Goal: Information Seeking & Learning: Learn about a topic

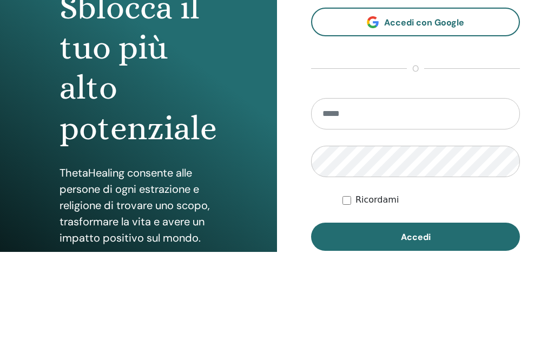
scroll to position [130, 0]
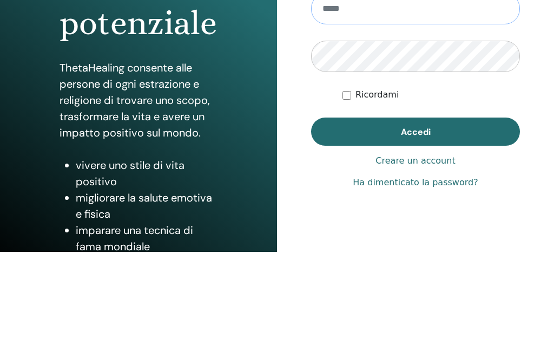
type input "**********"
click at [416, 248] on button "Accedi" at bounding box center [415, 236] width 209 height 28
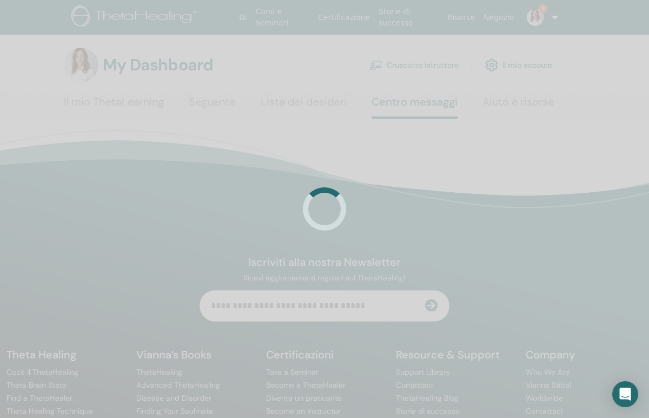
scroll to position [10, 0]
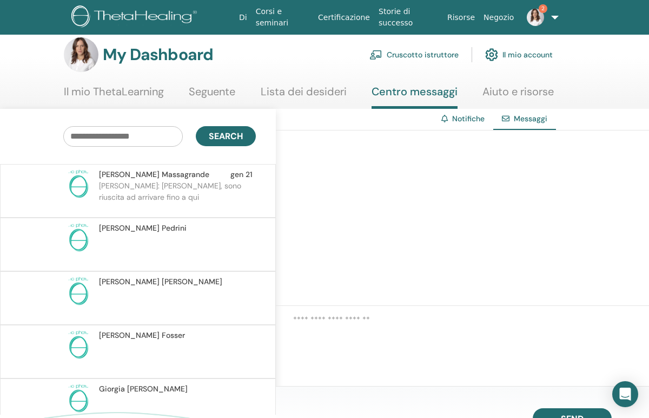
click at [535, 12] on img at bounding box center [535, 17] width 17 height 17
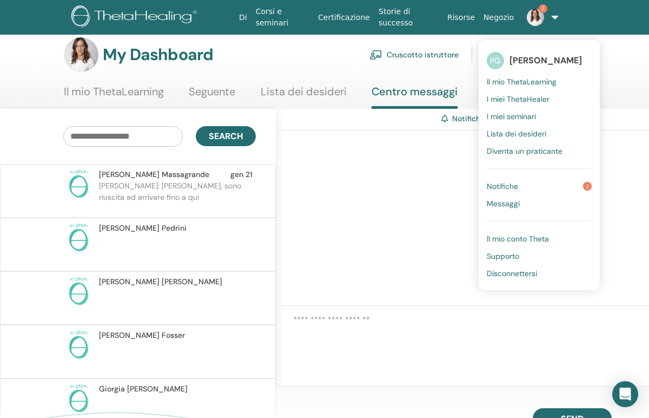
click at [513, 182] on span "Notifiche" at bounding box center [502, 186] width 31 height 10
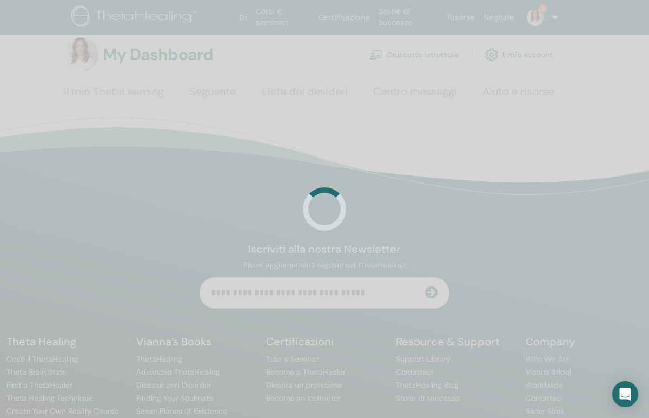
scroll to position [10, 0]
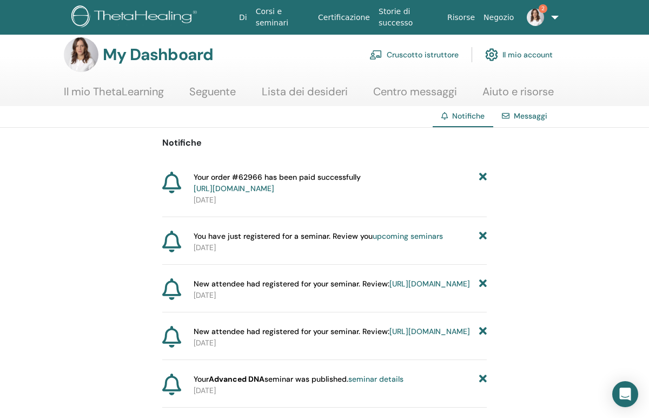
click at [274, 185] on link "https://member.thetahealing.com/member/account/subscriptions/purchases" at bounding box center [234, 188] width 81 height 10
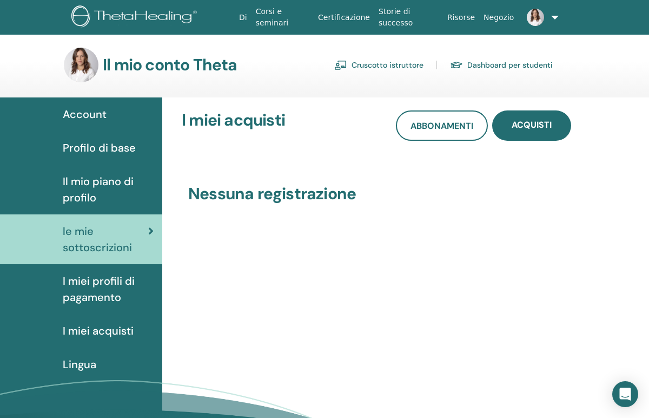
click at [281, 23] on link "Corsi e seminari" at bounding box center [283, 17] width 62 height 31
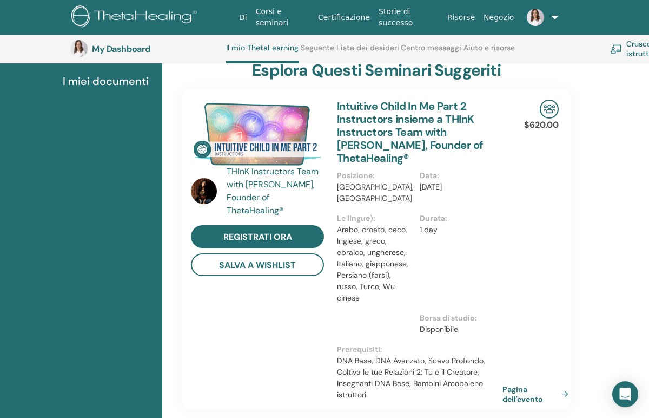
scroll to position [216, 0]
click at [523, 386] on link "Pagina dell'evento" at bounding box center [538, 394] width 70 height 19
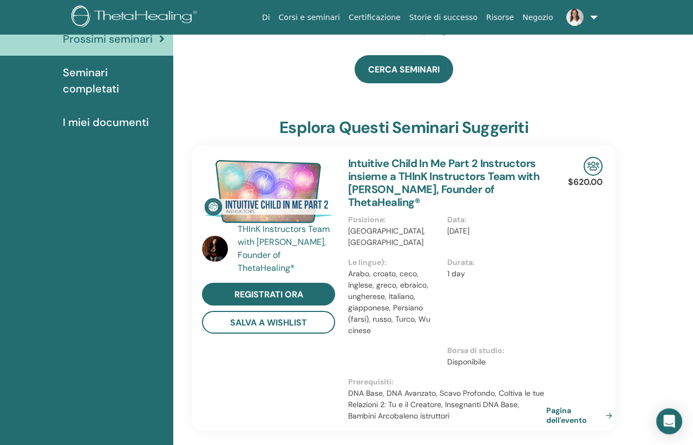
scroll to position [75, 0]
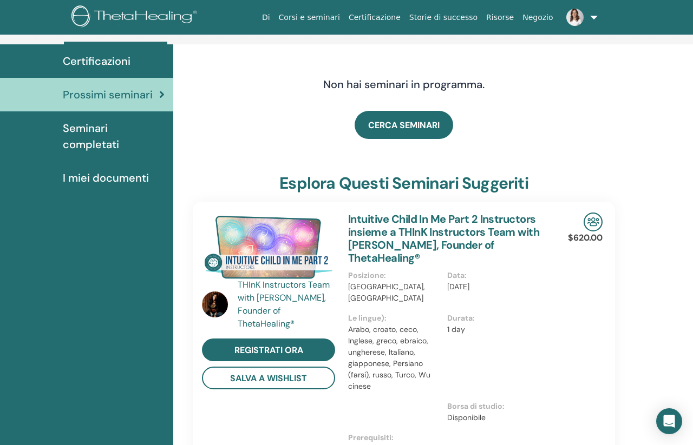
click at [106, 143] on span "Seminari completati" at bounding box center [114, 136] width 102 height 32
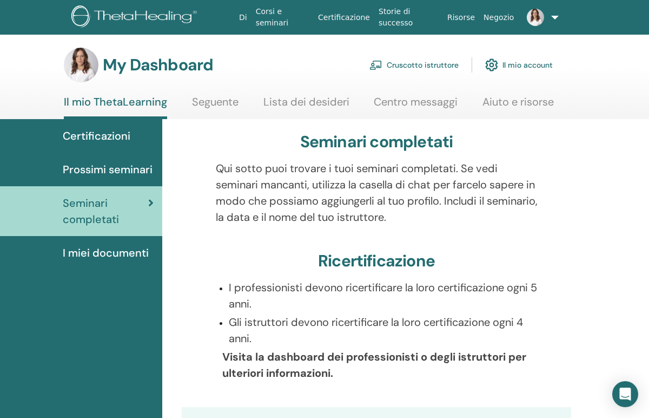
click at [135, 169] on span "Prossimi seminari" at bounding box center [108, 169] width 90 height 16
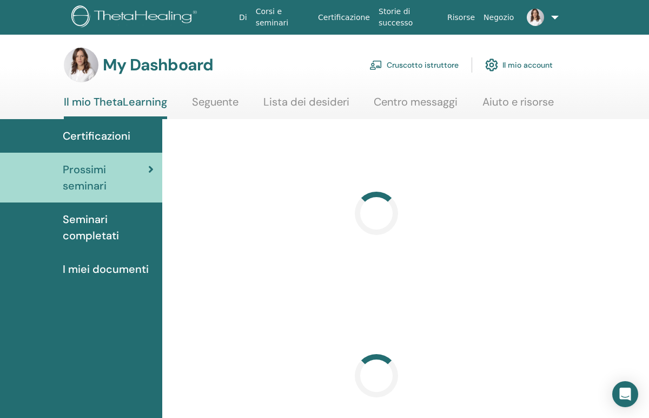
scroll to position [10, 0]
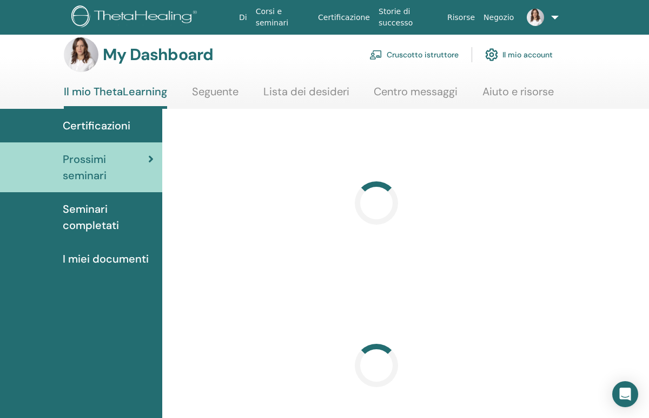
click at [137, 131] on div "Certificazioni" at bounding box center [81, 125] width 145 height 16
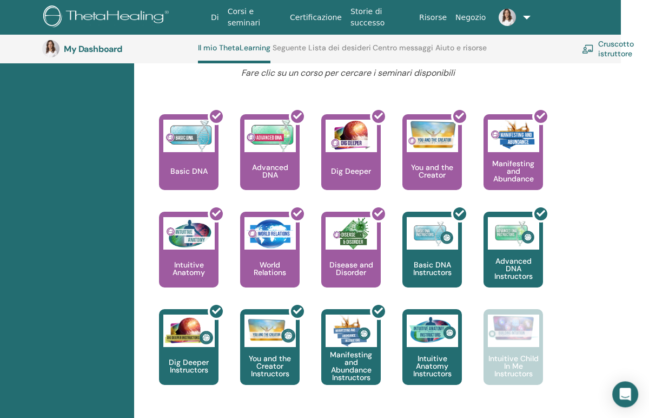
scroll to position [472, 28]
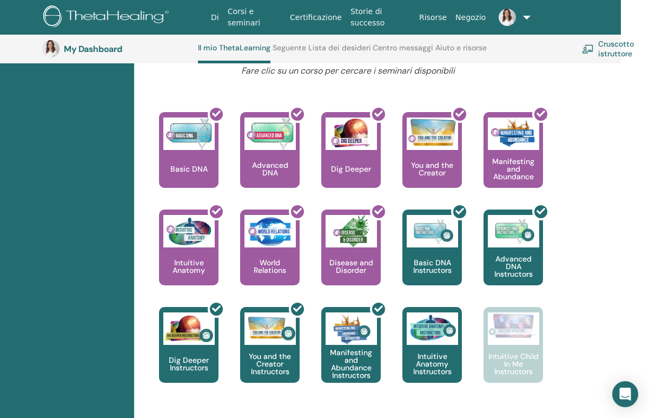
click at [521, 333] on img at bounding box center [513, 325] width 51 height 27
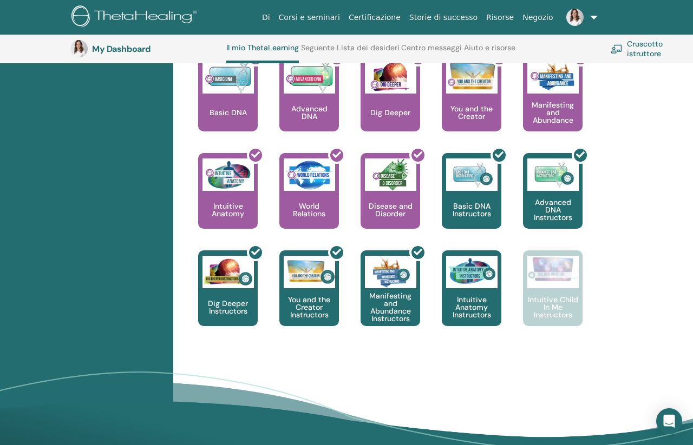
scroll to position [529, 0]
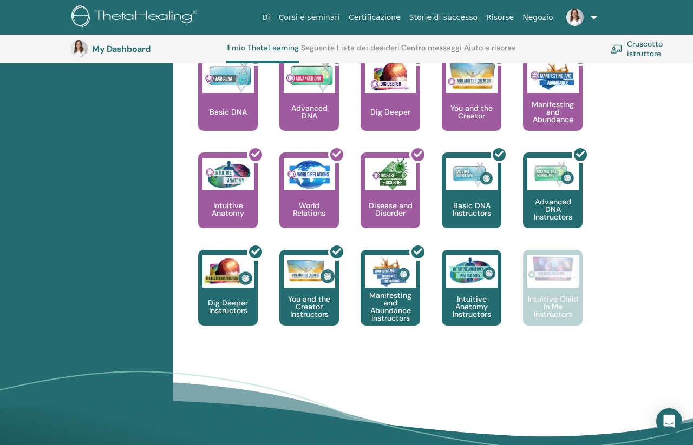
click at [559, 199] on div at bounding box center [559, 194] width 60 height 97
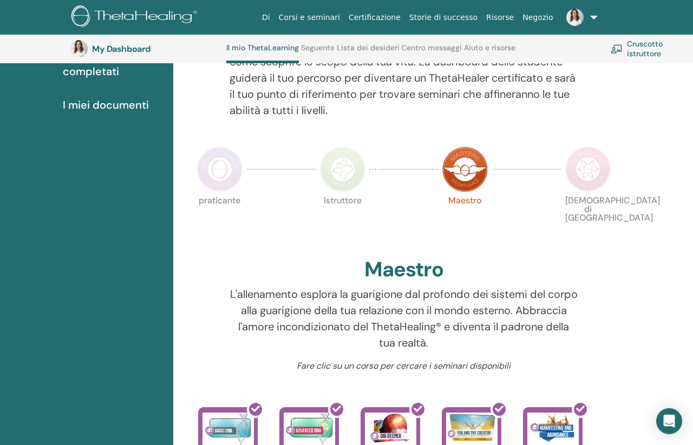
scroll to position [176, 3]
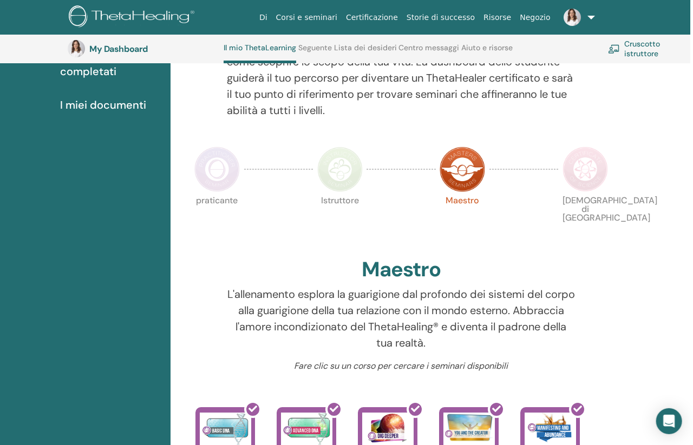
click at [325, 155] on img at bounding box center [339, 169] width 45 height 45
click at [337, 157] on img at bounding box center [339, 169] width 45 height 45
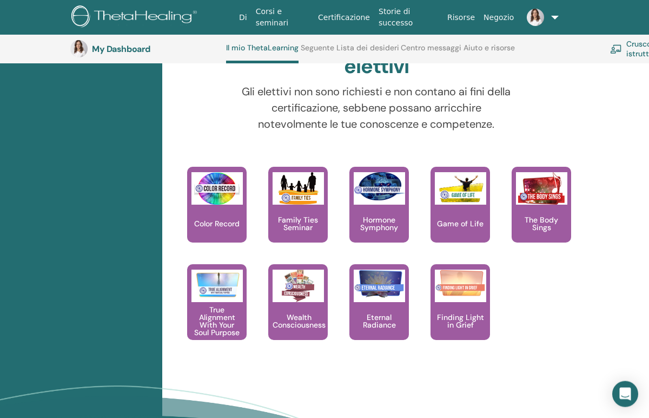
scroll to position [1140, 0]
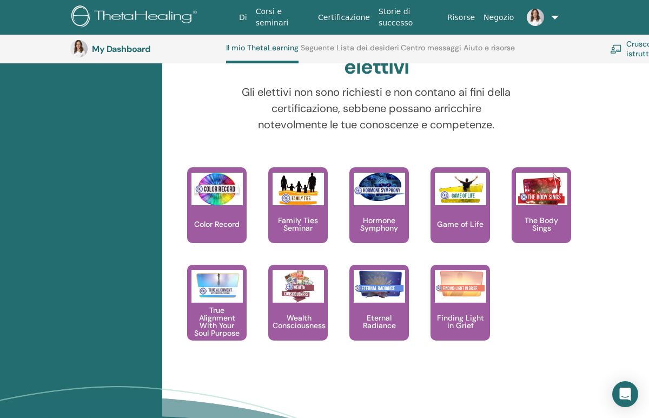
click at [384, 211] on div "Hormone Symphony" at bounding box center [380, 205] width 60 height 76
